Goal: Transaction & Acquisition: Purchase product/service

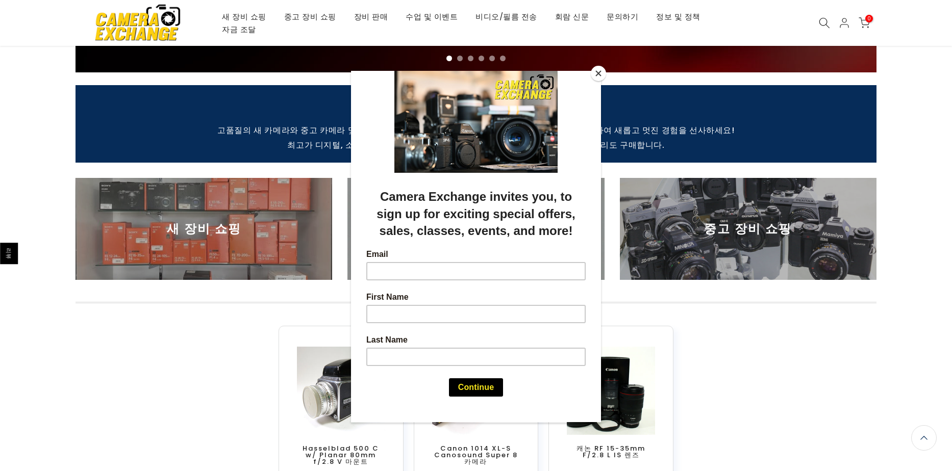
scroll to position [296, 0]
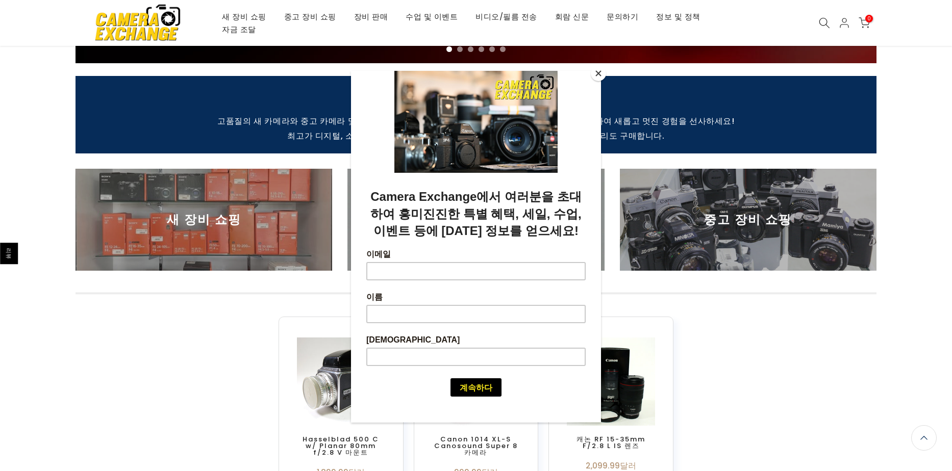
click at [600, 78] on button "닫다" at bounding box center [598, 73] width 15 height 15
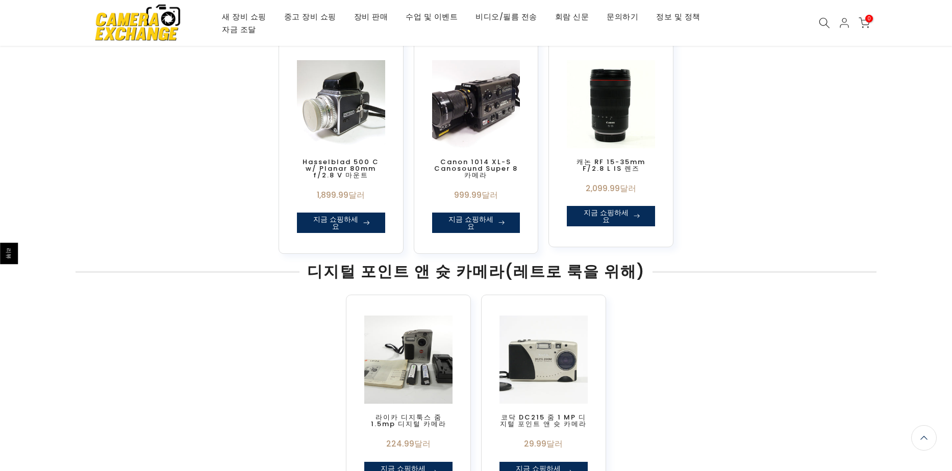
scroll to position [0, 0]
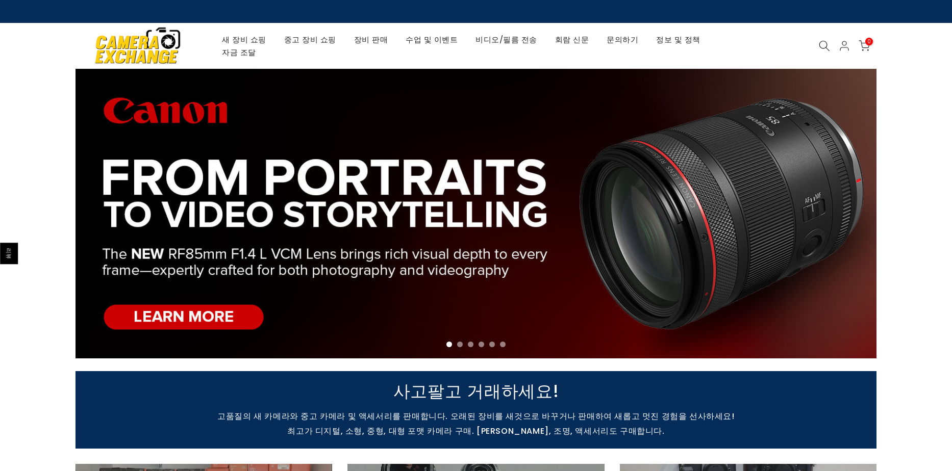
click at [825, 42] on icon at bounding box center [824, 45] width 11 height 11
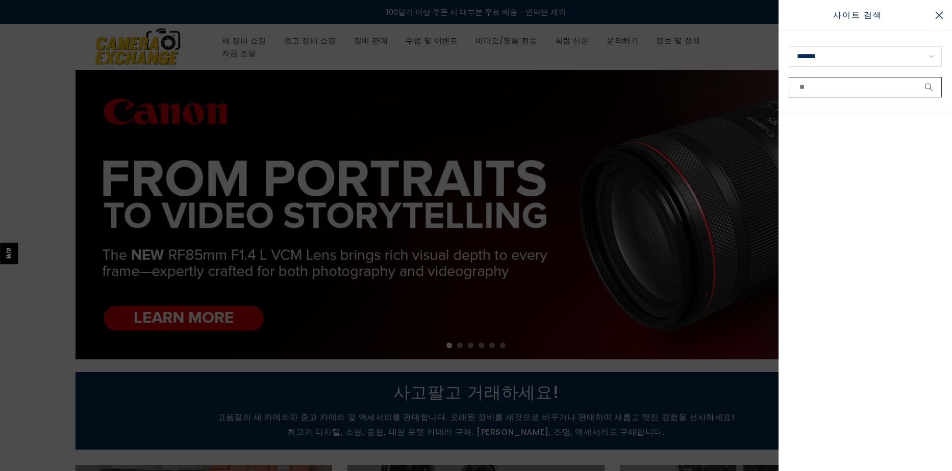
click at [817, 88] on input "text" at bounding box center [865, 87] width 153 height 20
click at [842, 58] on select "**********" at bounding box center [865, 56] width 153 height 20
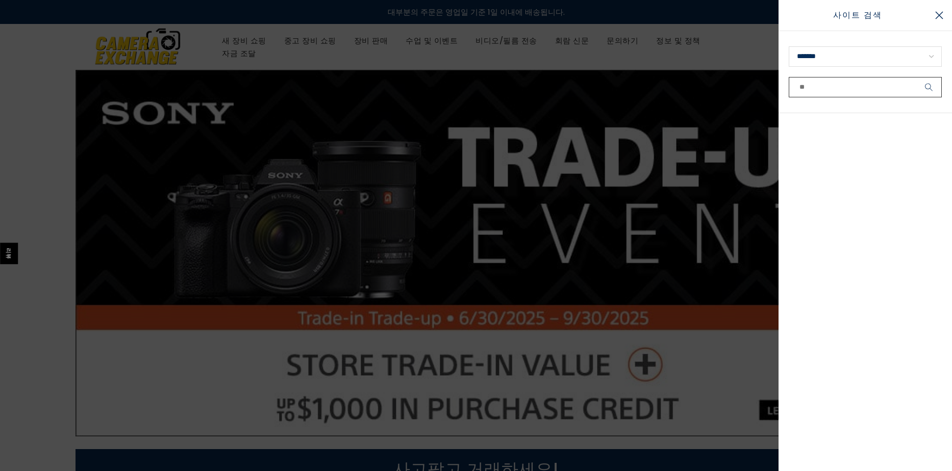
click at [833, 84] on input "text" at bounding box center [865, 87] width 153 height 20
type input "*"
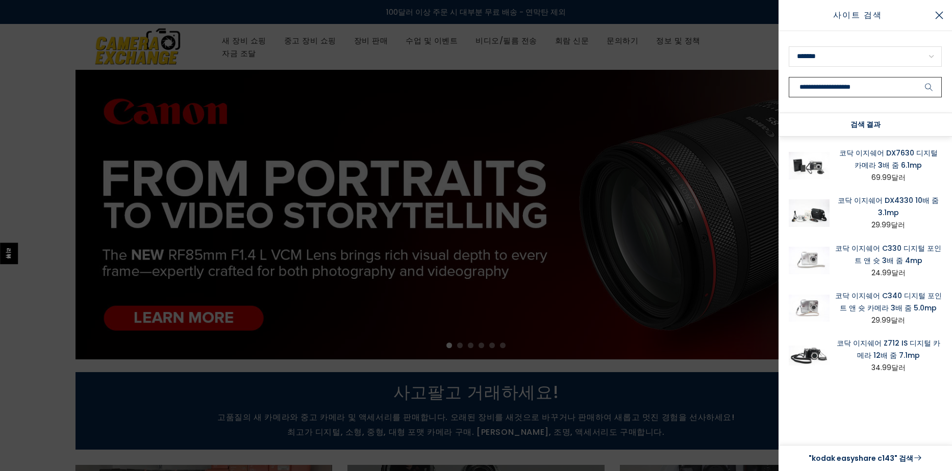
type input "**********"
click at [926, 90] on icon "submit" at bounding box center [929, 87] width 8 height 9
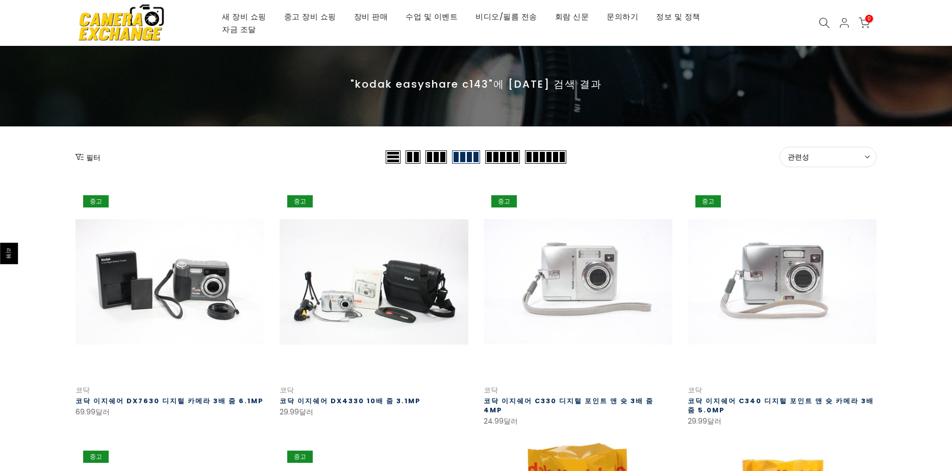
scroll to position [56, 0]
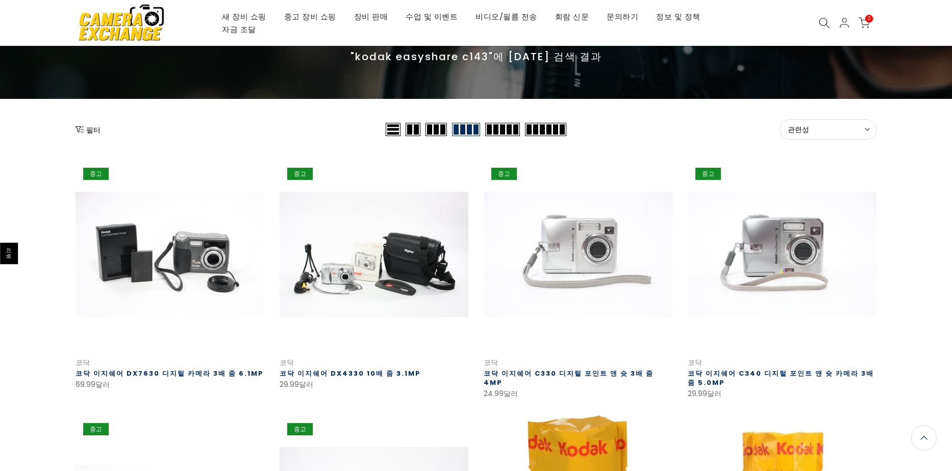
click at [542, 134] on span at bounding box center [545, 129] width 41 height 13
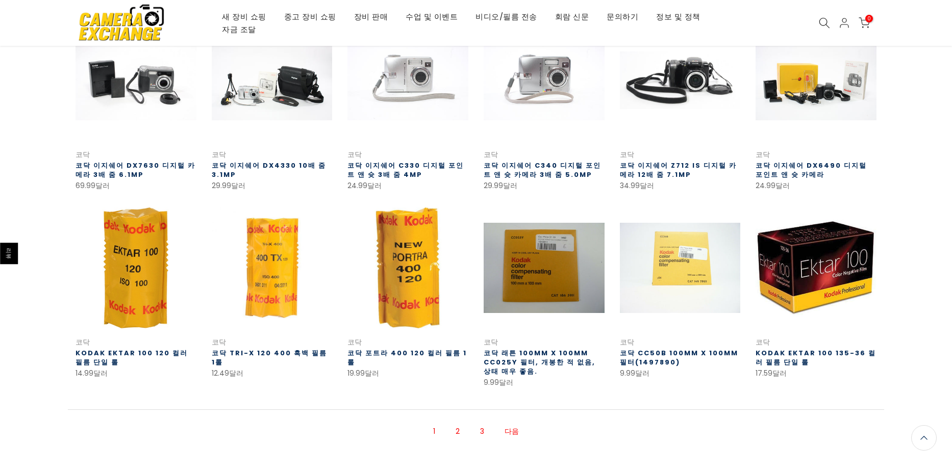
scroll to position [188, 0]
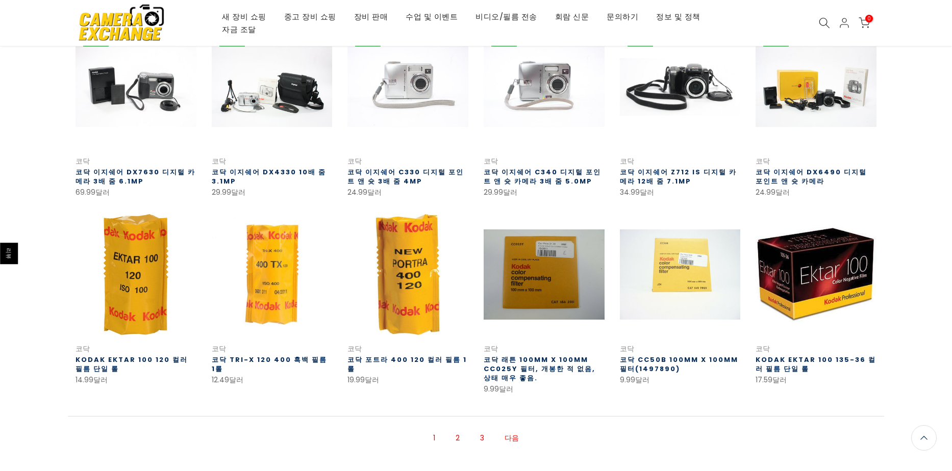
click at [456, 440] on font "2" at bounding box center [458, 438] width 4 height 10
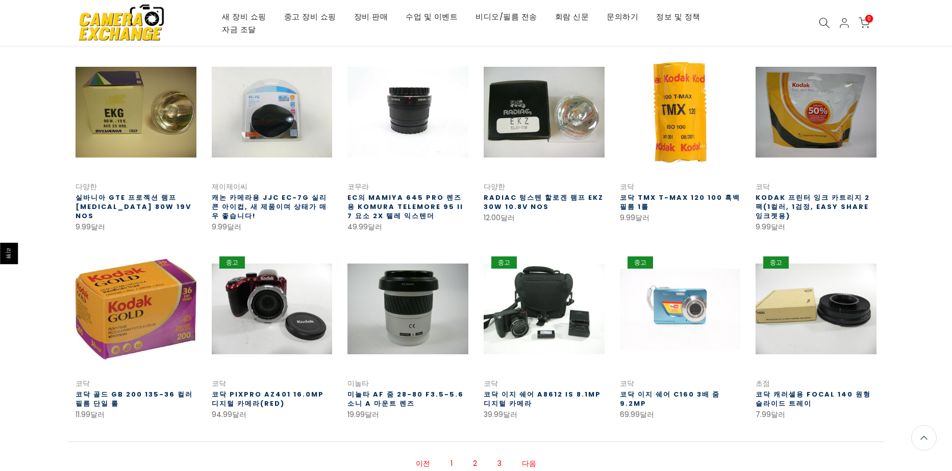
scroll to position [165, 0]
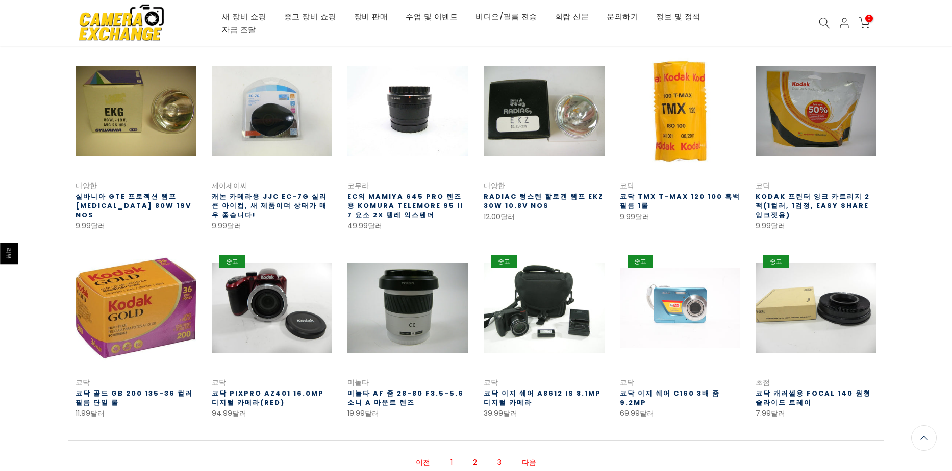
click at [499, 462] on font "3" at bounding box center [500, 463] width 4 height 10
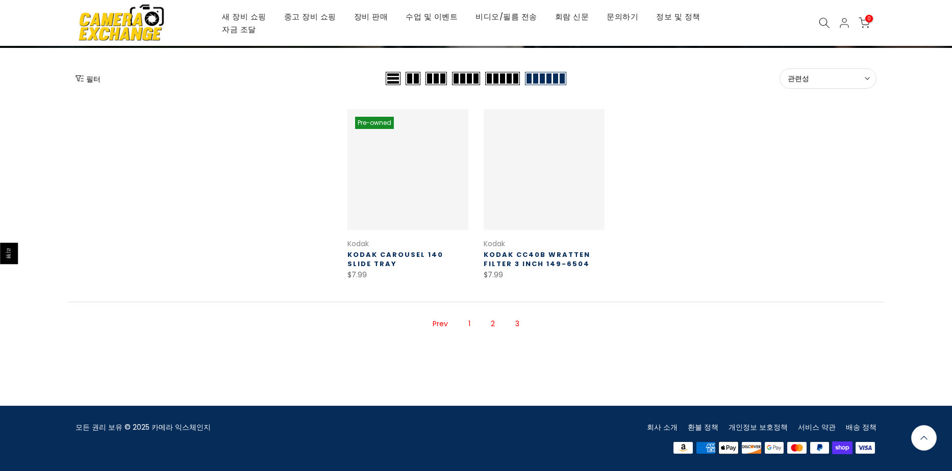
scroll to position [106, 0]
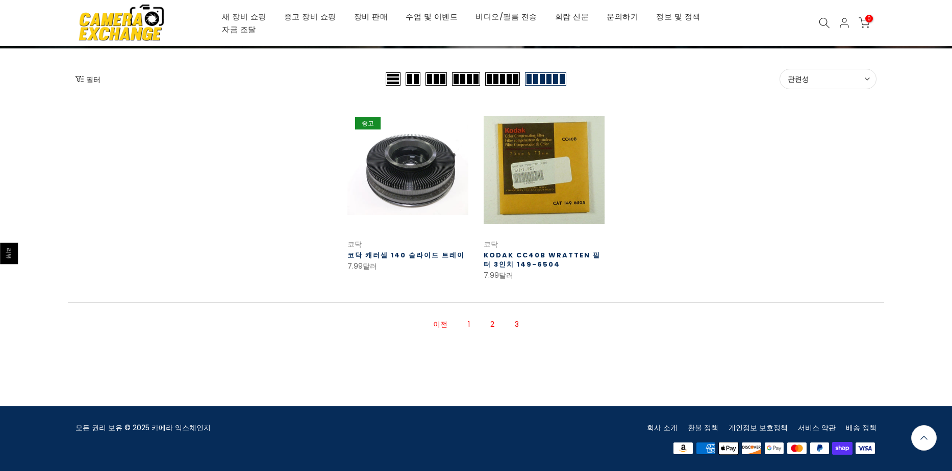
click at [466, 318] on link "1" at bounding box center [469, 325] width 12 height 18
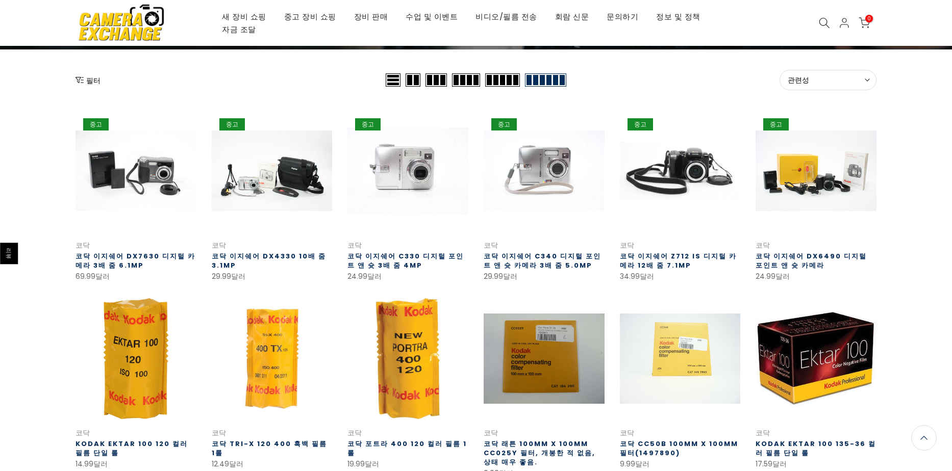
scroll to position [106, 0]
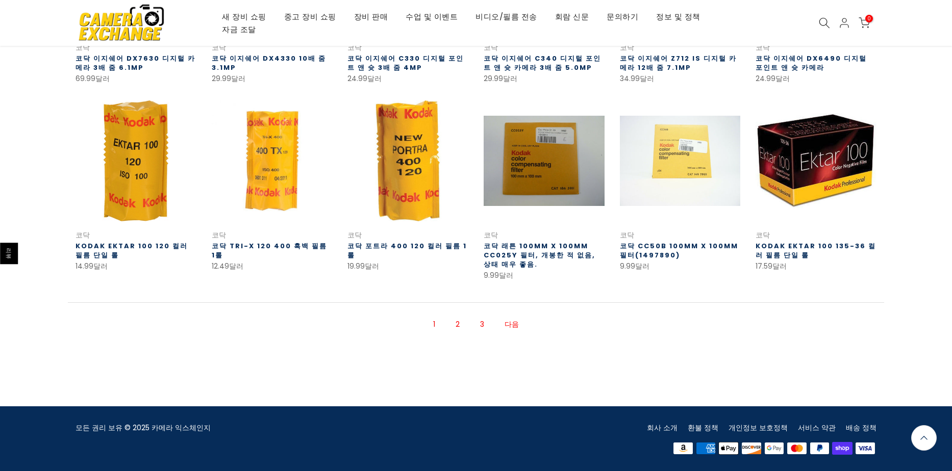
click at [460, 324] on font "2" at bounding box center [458, 324] width 4 height 10
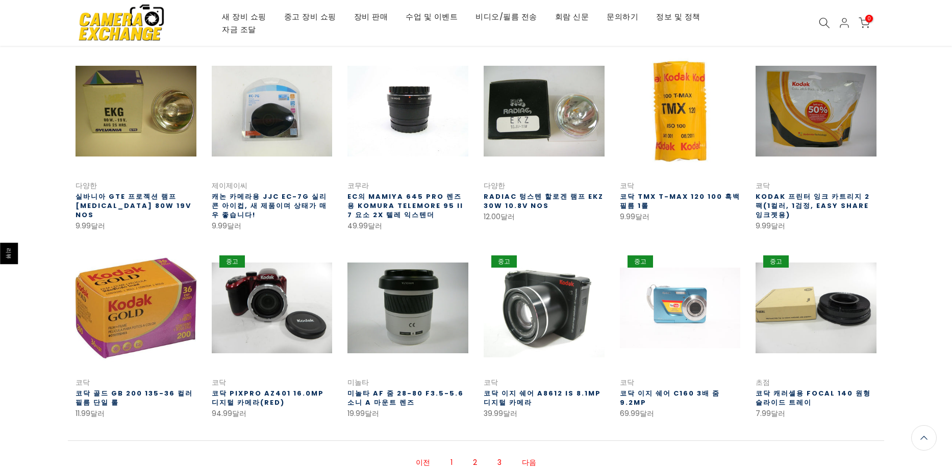
scroll to position [187, 0]
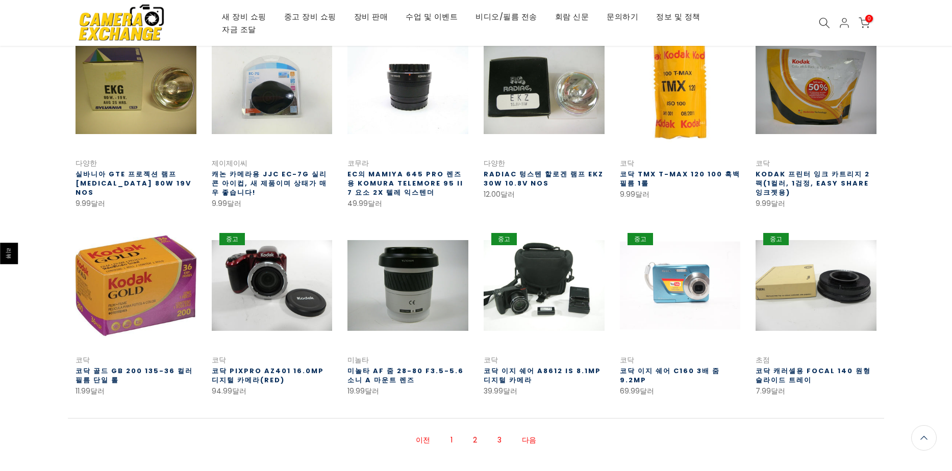
click at [669, 311] on link at bounding box center [680, 286] width 121 height 121
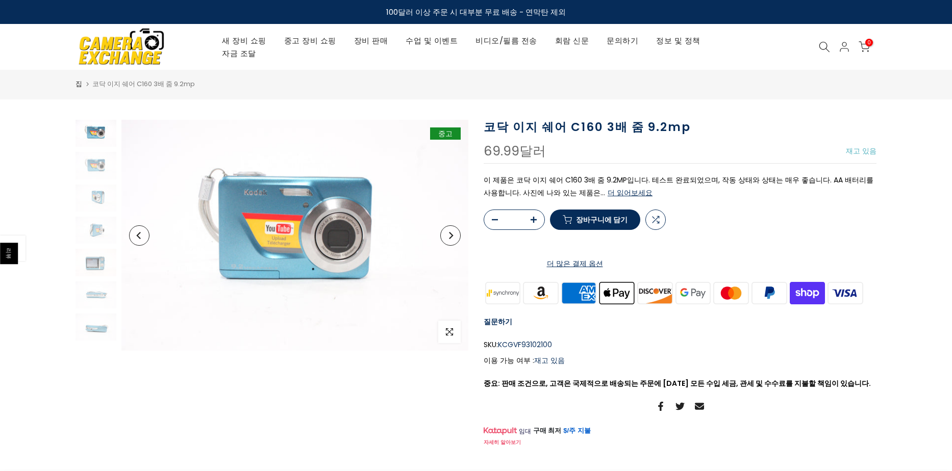
click at [450, 240] on button "다음" at bounding box center [450, 236] width 20 height 20
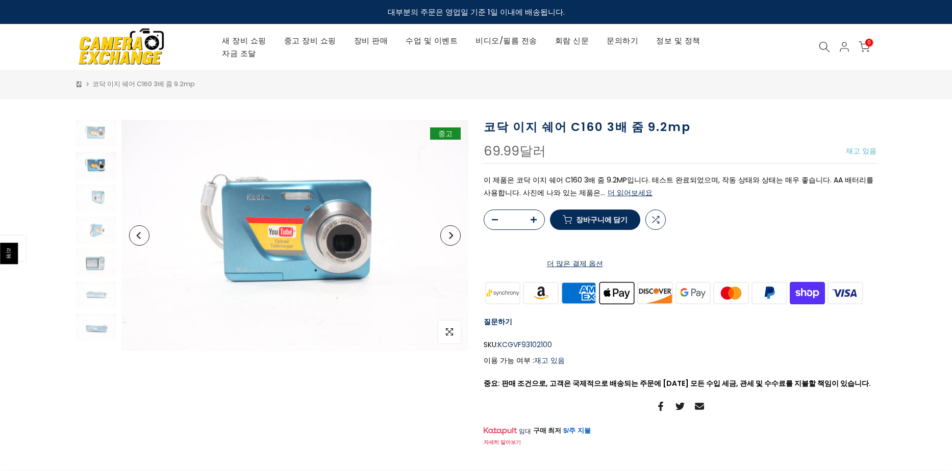
click at [450, 240] on button "다음" at bounding box center [450, 236] width 20 height 20
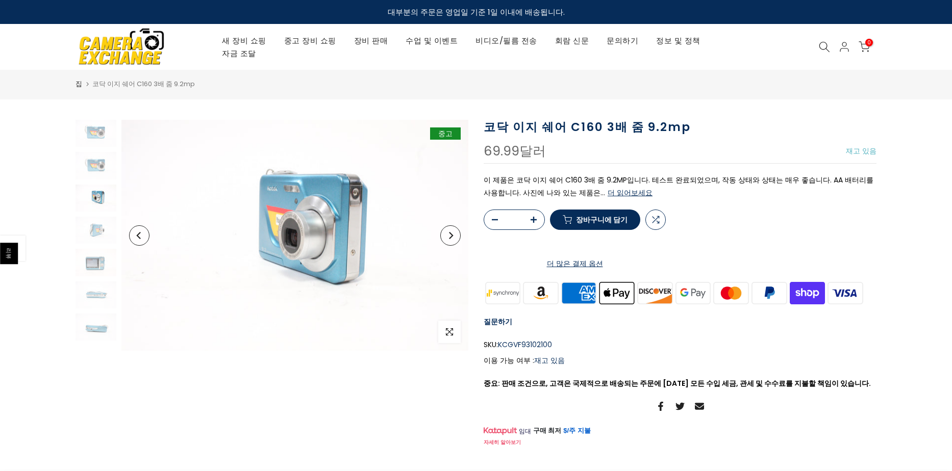
click at [450, 240] on button "다음" at bounding box center [450, 236] width 20 height 20
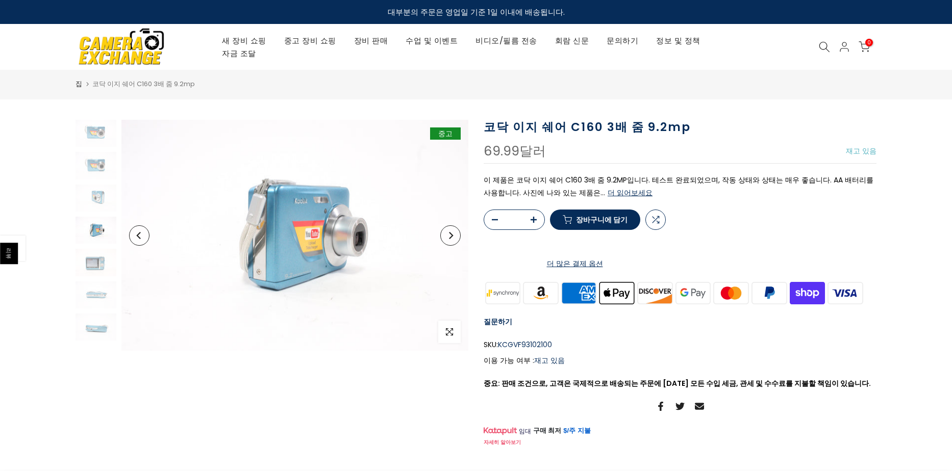
click at [450, 240] on button "다음" at bounding box center [450, 236] width 20 height 20
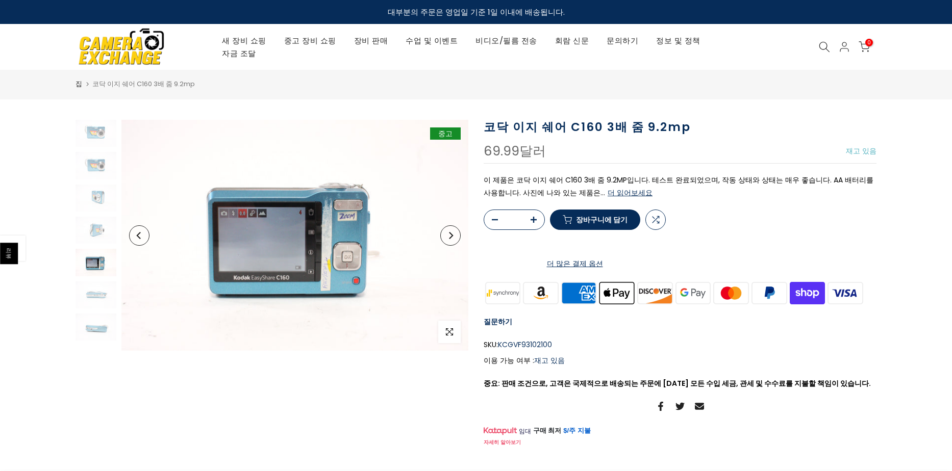
click at [450, 240] on button "다음" at bounding box center [450, 236] width 20 height 20
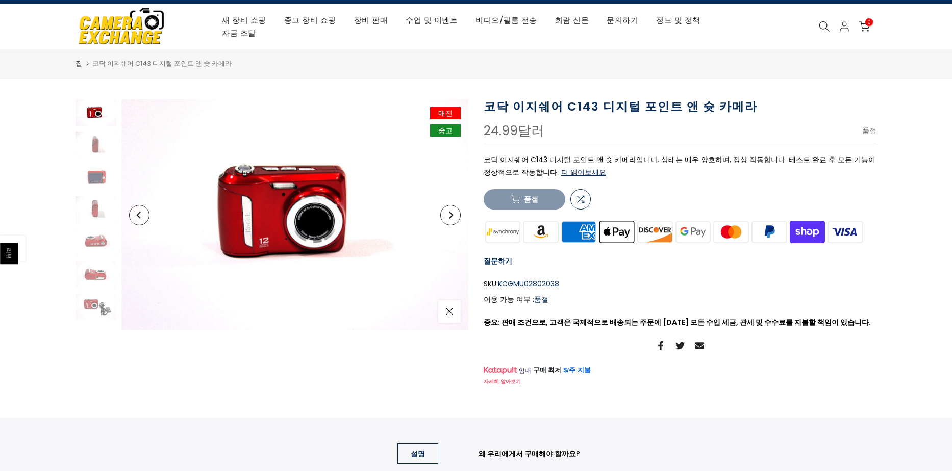
scroll to position [21, 0]
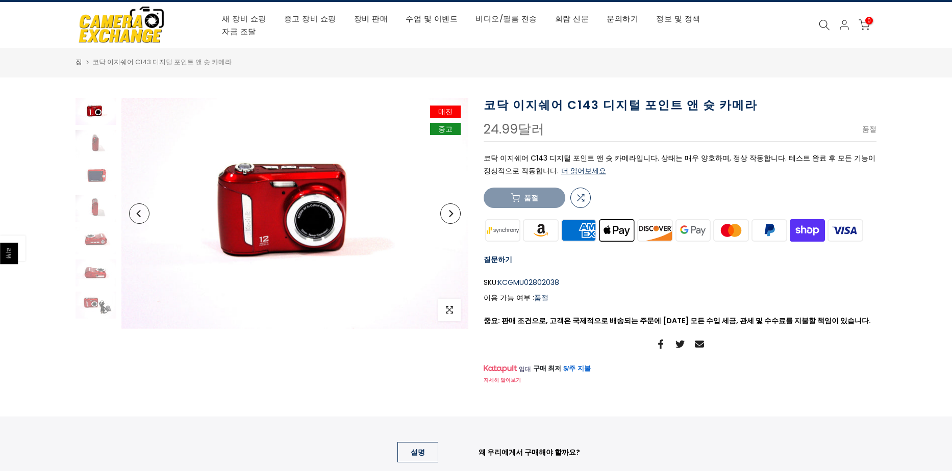
click at [538, 208] on div "비교하다 품절" at bounding box center [537, 198] width 107 height 20
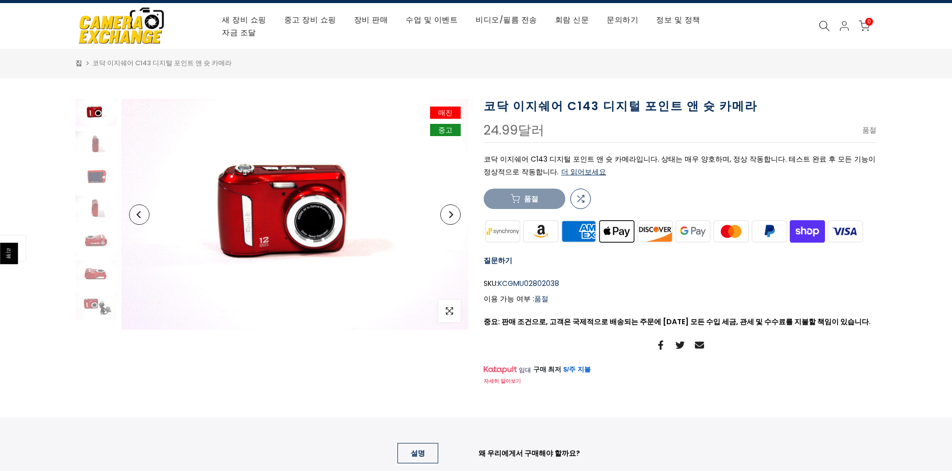
scroll to position [0, 0]
